Goal: Find specific page/section: Find specific page/section

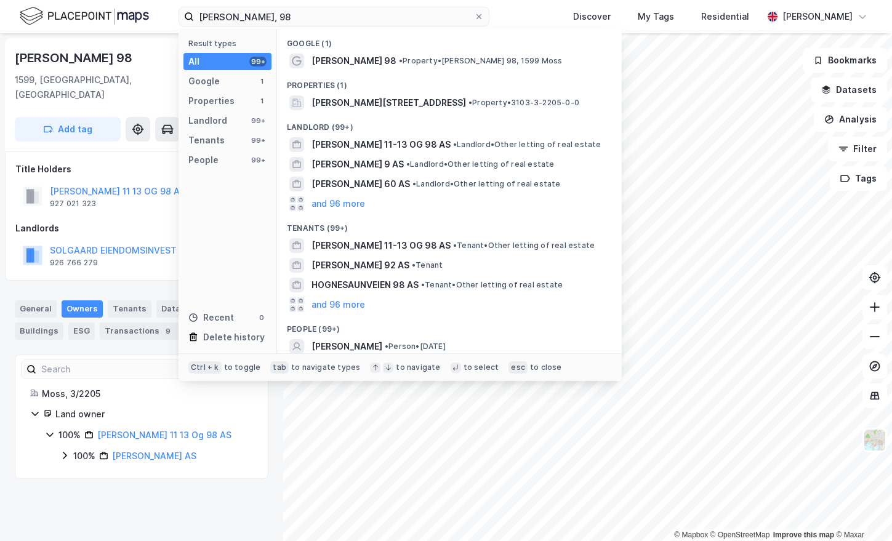
click at [253, 15] on input "[PERSON_NAME], 98" at bounding box center [334, 16] width 280 height 18
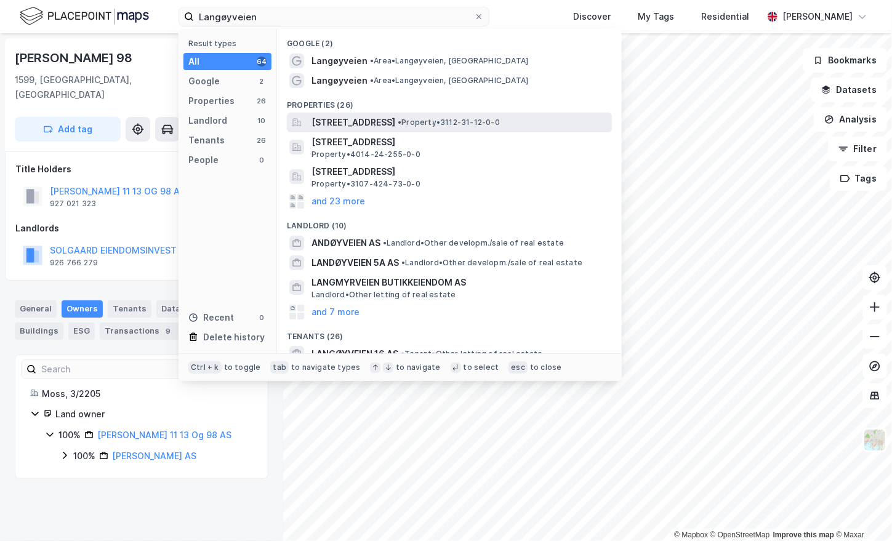
click at [395, 122] on span "[STREET_ADDRESS]" at bounding box center [354, 122] width 84 height 15
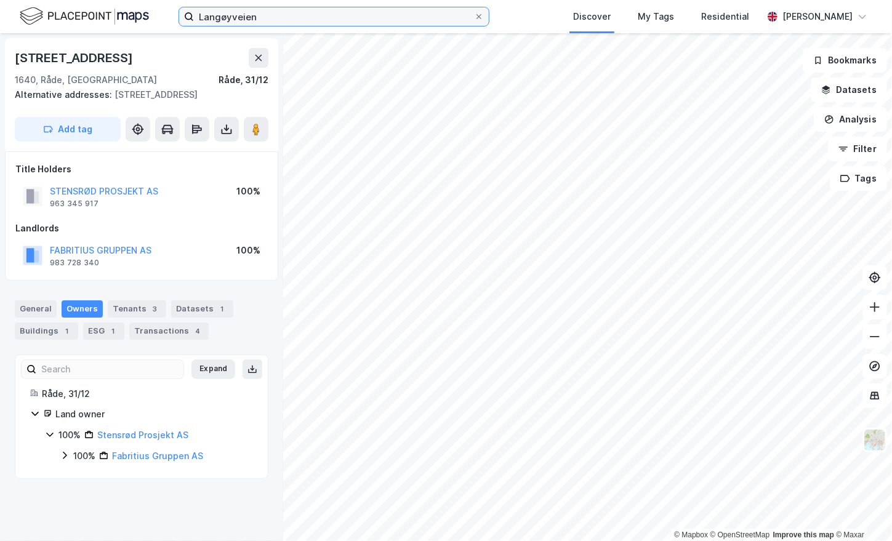
click at [238, 23] on input "Langøyveien" at bounding box center [334, 16] width 280 height 18
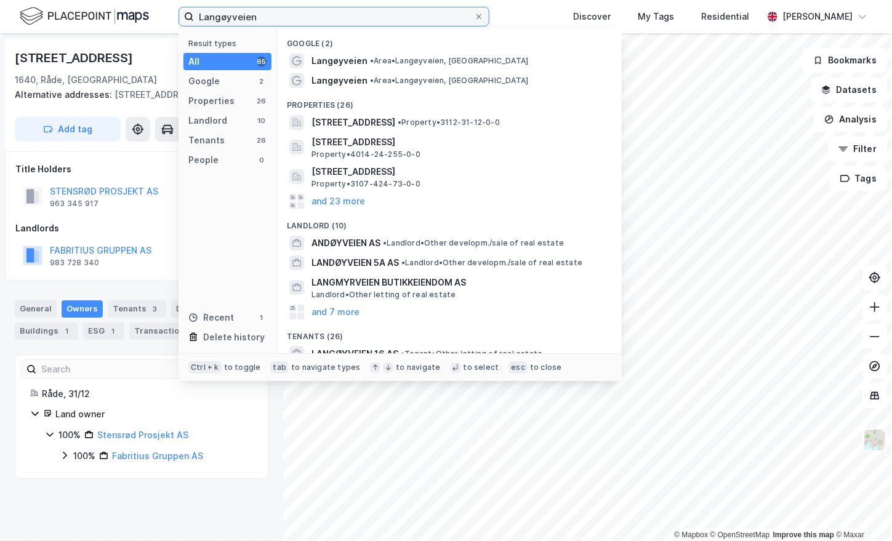
click at [235, 21] on input "Langøyveien" at bounding box center [334, 16] width 280 height 18
paste input "[STREET_ADDRESS]"
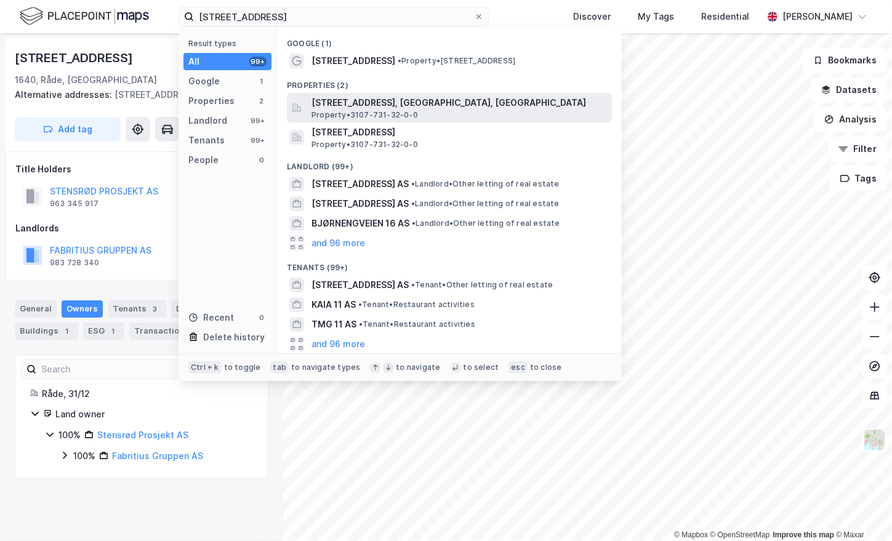
click at [474, 112] on div "[STREET_ADDRESS], [GEOGRAPHIC_DATA], [GEOGRAPHIC_DATA] Property • 3107-731-32-0…" at bounding box center [461, 107] width 298 height 25
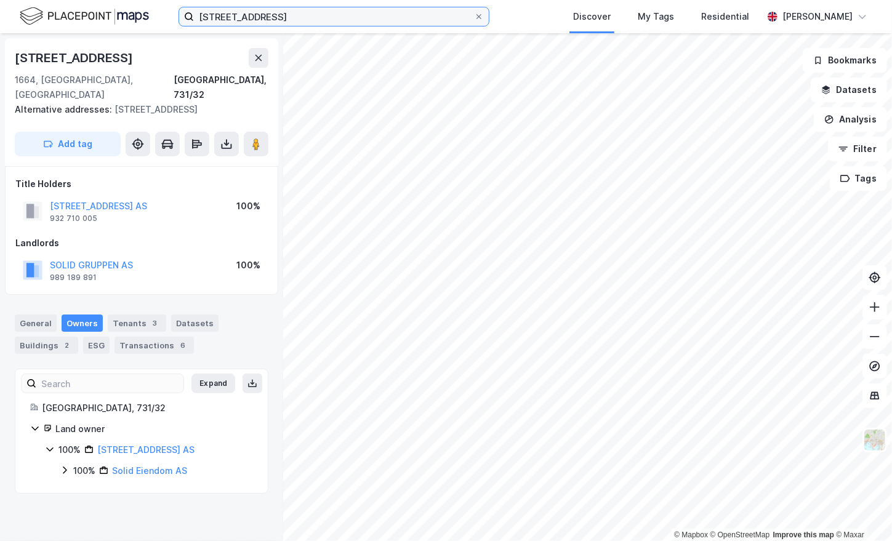
click at [242, 15] on input "[STREET_ADDRESS]" at bounding box center [334, 16] width 280 height 18
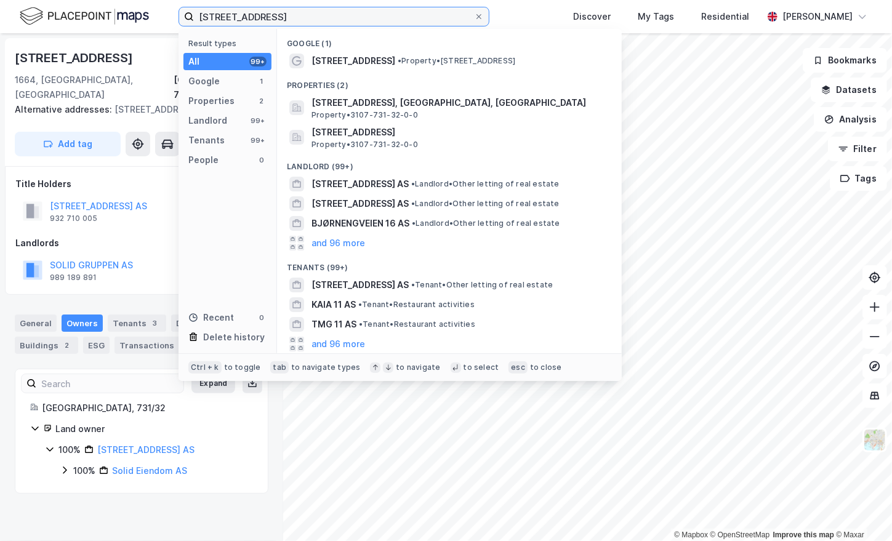
click at [242, 15] on input "[STREET_ADDRESS]" at bounding box center [334, 16] width 280 height 18
paste input "Fastlandsveien"
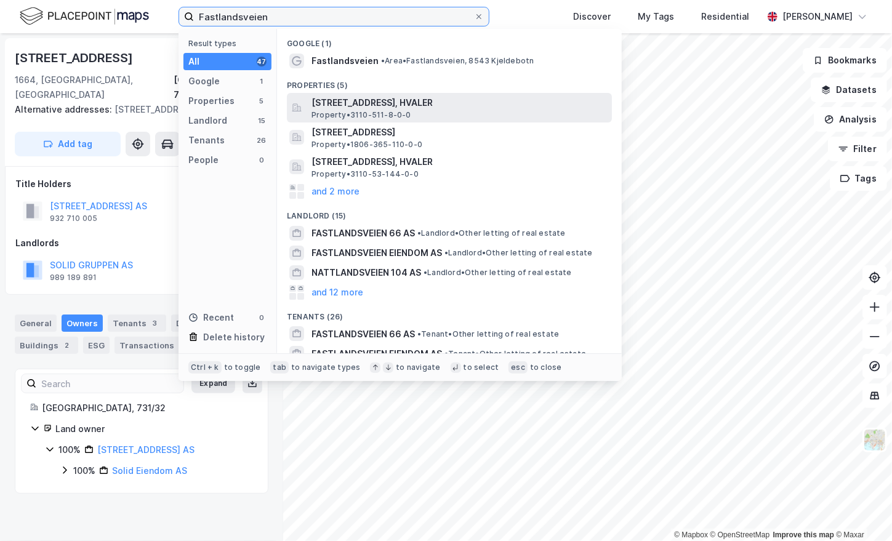
type input "Fastlandsveien"
click at [515, 118] on div "[STREET_ADDRESS], HVALER Property • 3110-511-8-0-0" at bounding box center [461, 107] width 298 height 25
